Goal: Book appointment/travel/reservation

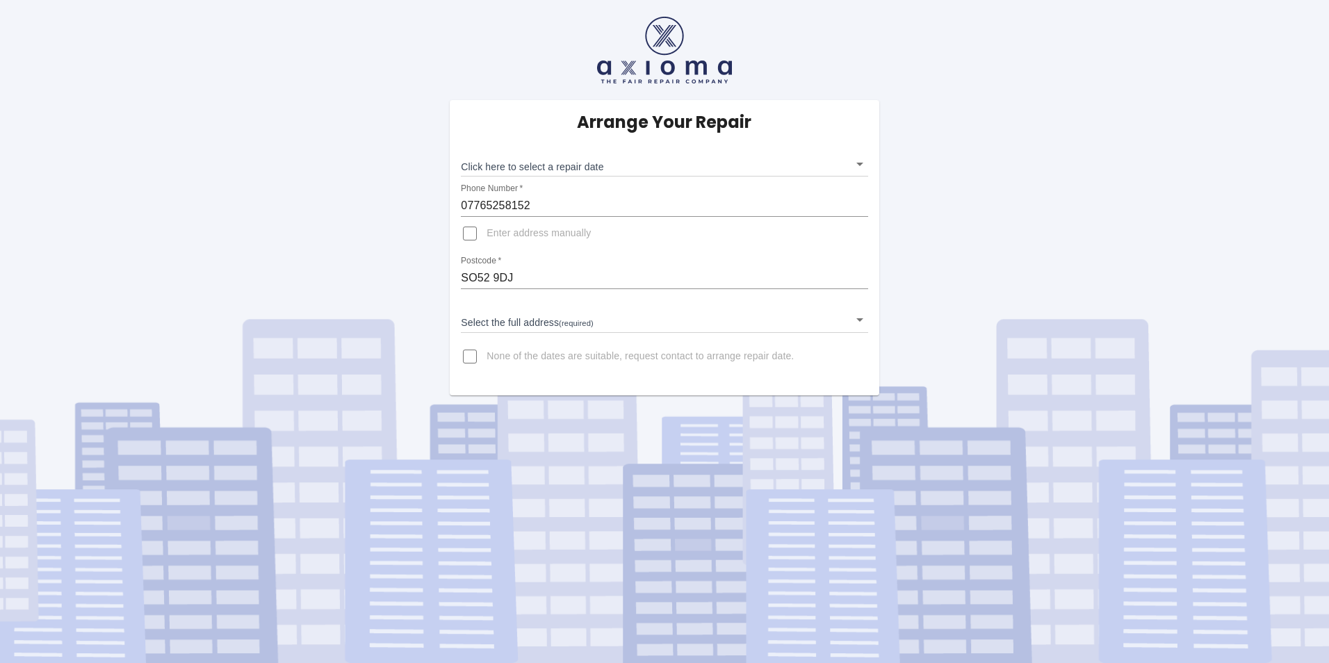
click at [858, 164] on body "Arrange Your Repair Click here to select a repair date ​ Phone Number   * 07765…" at bounding box center [664, 331] width 1329 height 663
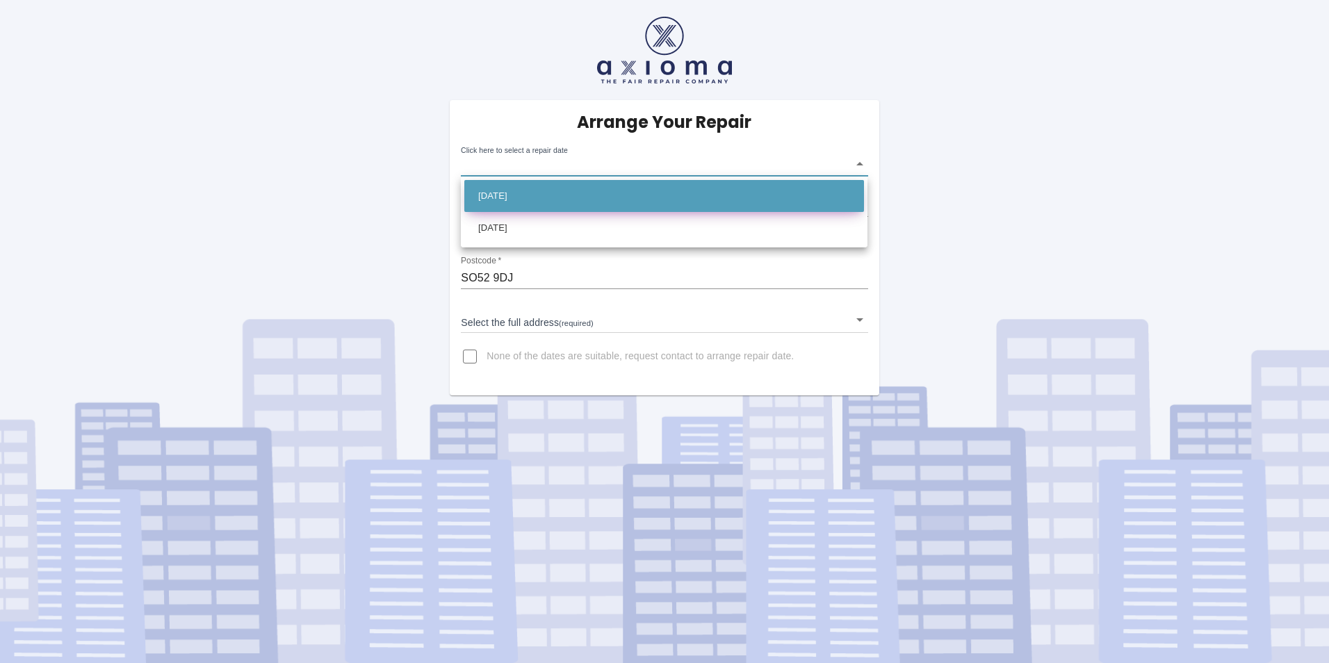
click at [815, 205] on li "[DATE]" at bounding box center [664, 196] width 400 height 32
type input "[DATE]T00:00:00.000Z"
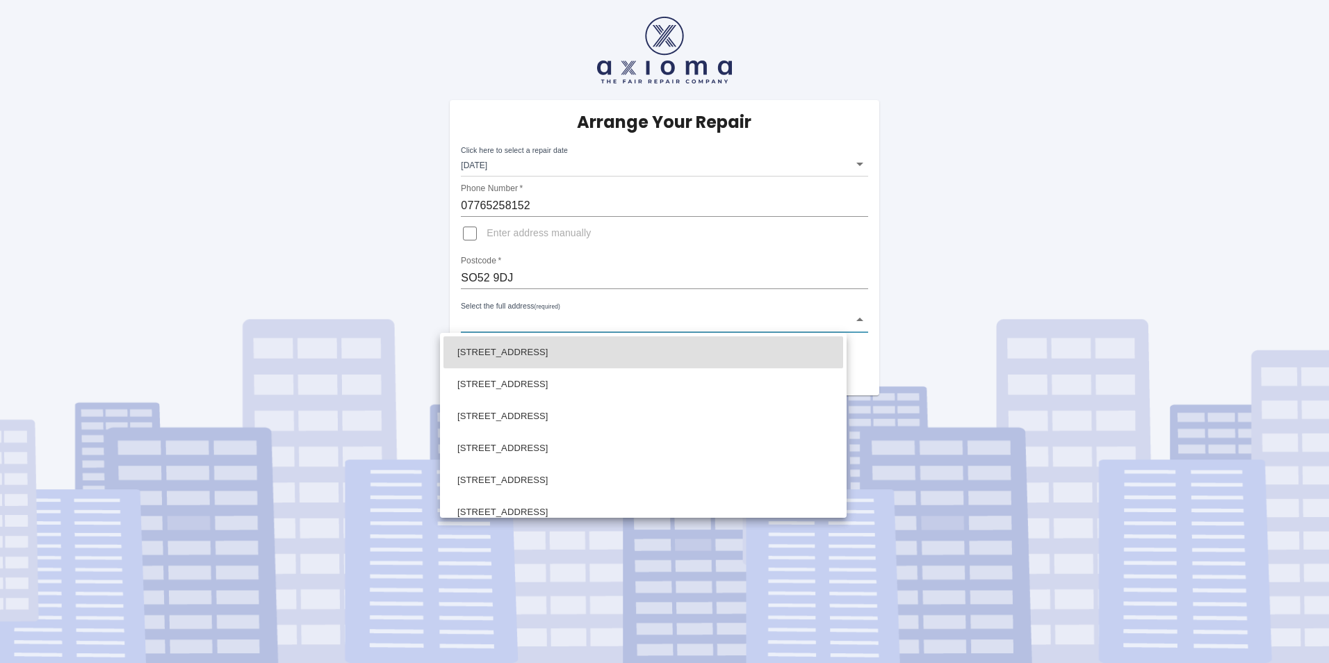
click at [855, 321] on body "Arrange Your Repair Click here to select a repair date [DATE] [DATE]T00:00:00.0…" at bounding box center [664, 331] width 1329 height 663
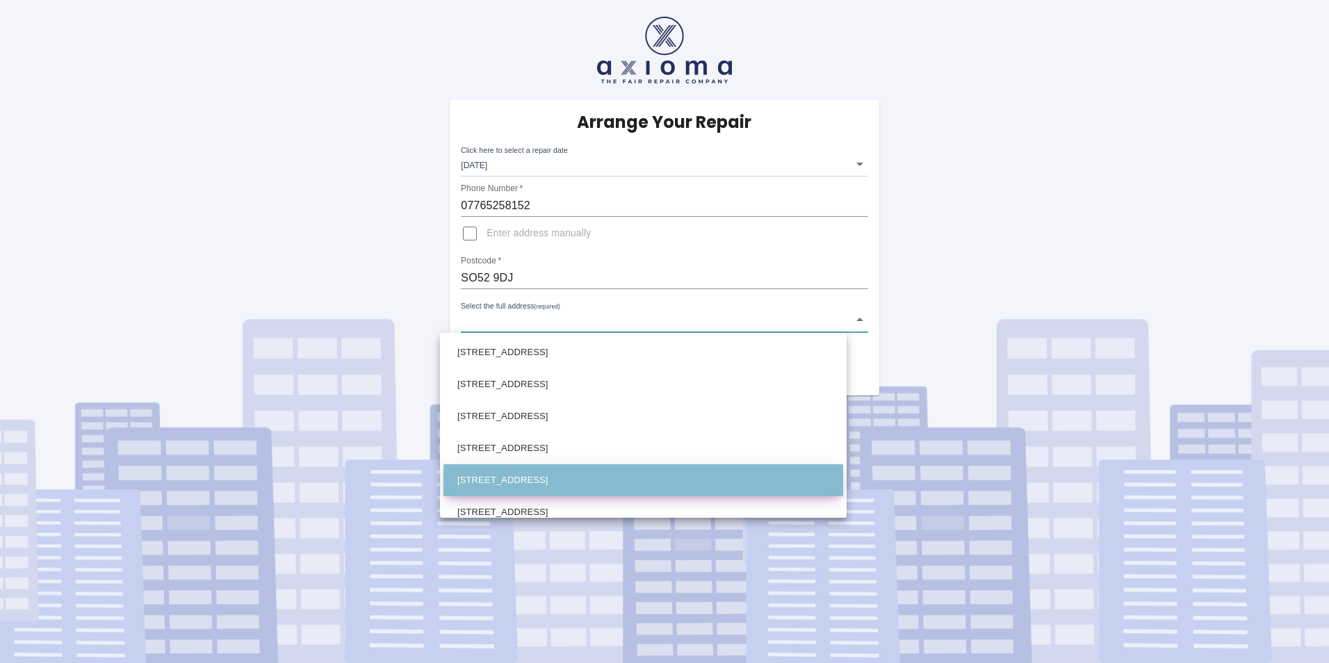
click at [785, 477] on li "[STREET_ADDRESS]" at bounding box center [643, 480] width 400 height 32
type input "[STREET_ADDRESS]"
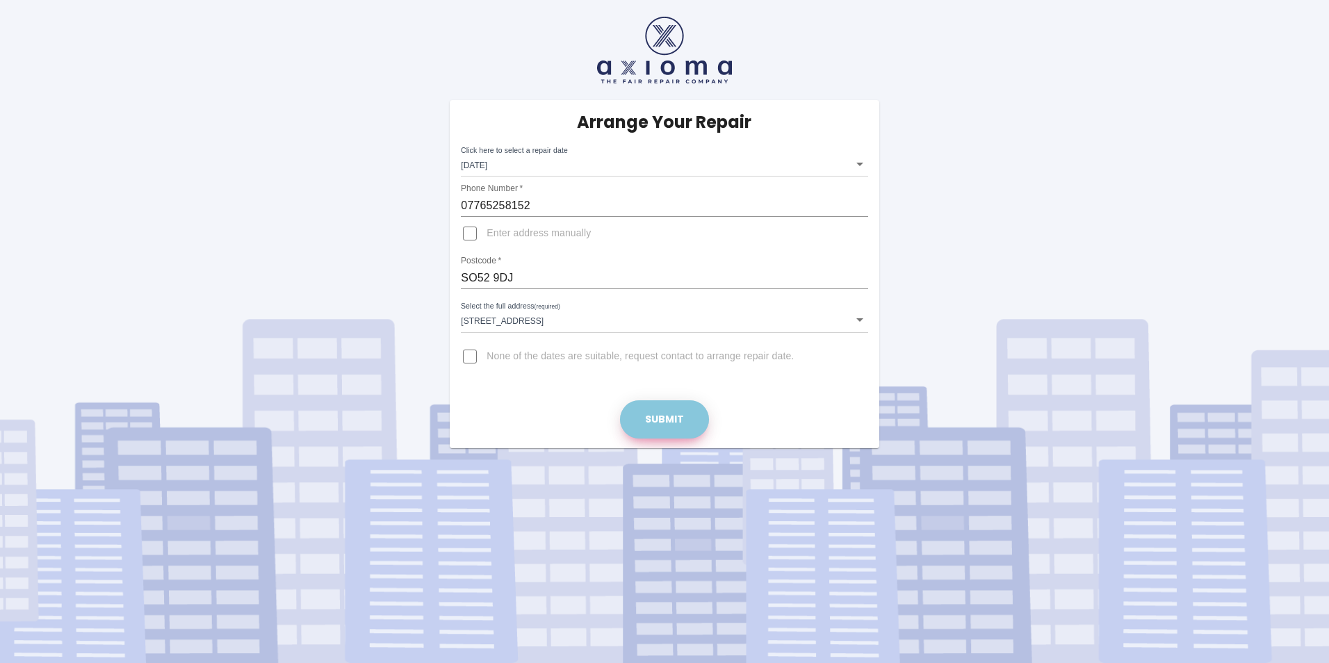
click at [671, 429] on button "Submit" at bounding box center [664, 419] width 89 height 38
